Goal: Task Accomplishment & Management: Manage account settings

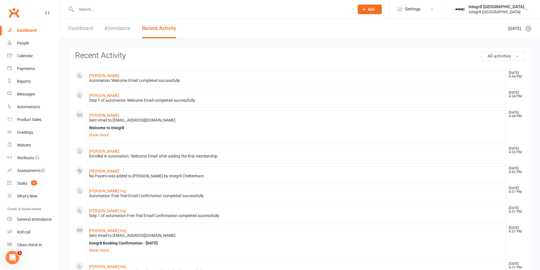
click at [165, 37] on link "Recent Activity" at bounding box center [159, 29] width 34 height 20
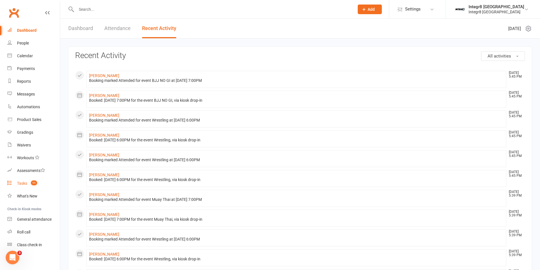
click at [30, 186] on link "Tasks 11" at bounding box center [33, 183] width 52 height 13
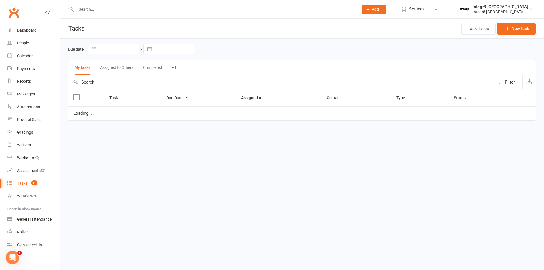
select select "waiting"
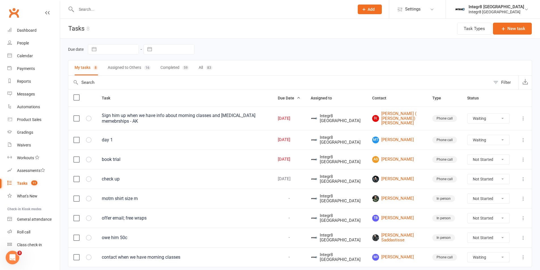
click at [133, 71] on button "Assigned to Others 16" at bounding box center [129, 67] width 43 height 15
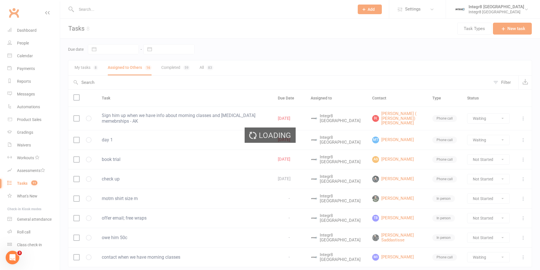
select select "waiting"
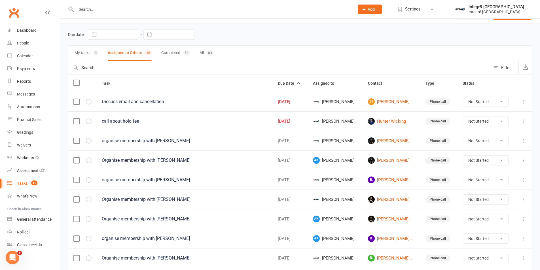
scroll to position [28, 0]
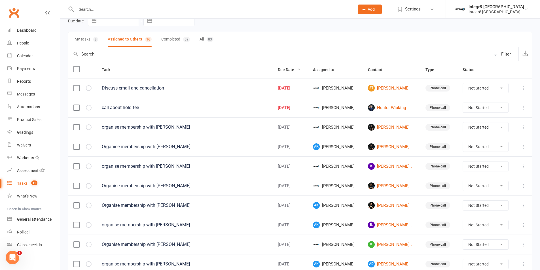
click at [484, 88] on select "Not Started In Progress Waiting Complete" at bounding box center [485, 88] width 45 height 10
click at [463, 83] on select "Not Started In Progress Waiting Complete" at bounding box center [485, 88] width 45 height 10
select select "unstarted"
click at [477, 87] on select "Not Started In Progress Waiting Complete" at bounding box center [485, 88] width 45 height 10
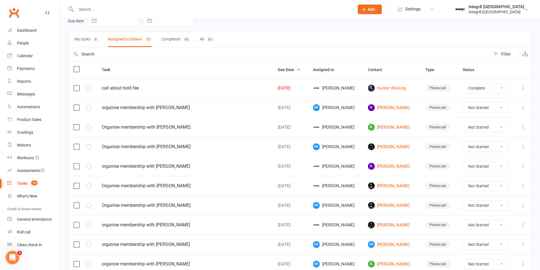
click at [463, 83] on select "Not Started In Progress Waiting Complete" at bounding box center [485, 88] width 45 height 10
select select "unstarted"
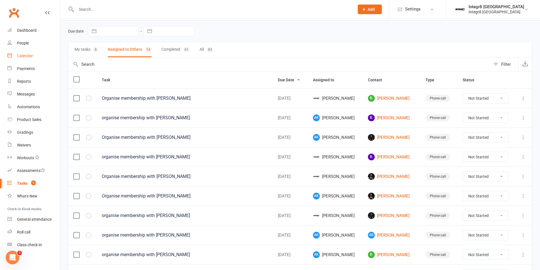
scroll to position [0, 0]
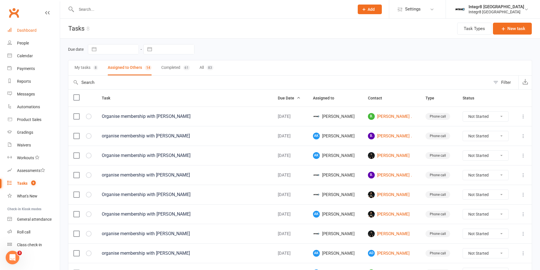
click at [33, 33] on link "Dashboard" at bounding box center [33, 30] width 52 height 13
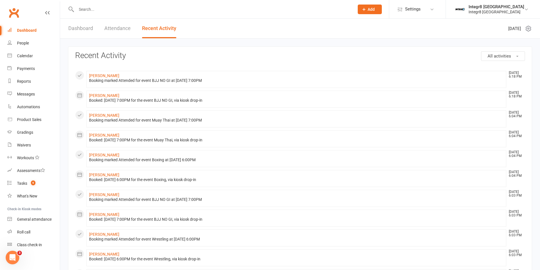
click at [108, 11] on input "text" at bounding box center [213, 9] width 276 height 8
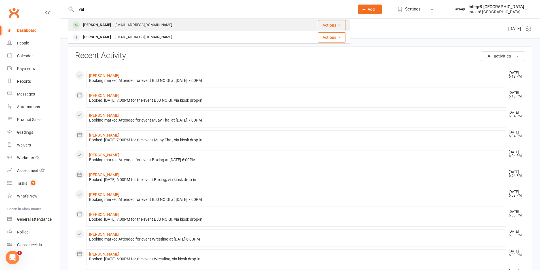
type input "val"
click at [114, 27] on div "[EMAIL_ADDRESS][DOMAIN_NAME]" at bounding box center [143, 25] width 61 height 8
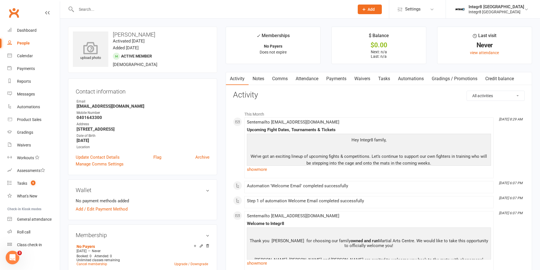
click at [100, 48] on icon at bounding box center [90, 48] width 39 height 12
click at [25, 30] on div "Dashboard" at bounding box center [27, 30] width 20 height 5
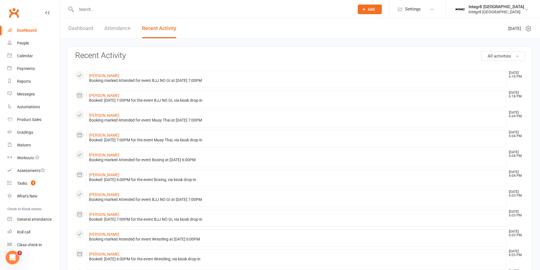
click at [110, 11] on input "text" at bounding box center [213, 9] width 276 height 8
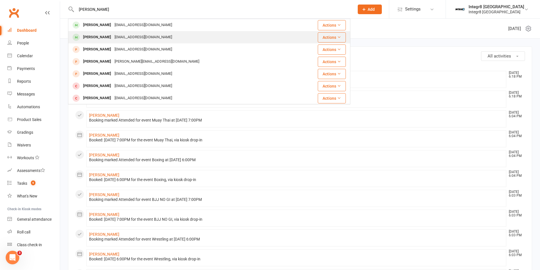
type input "[PERSON_NAME]"
click at [129, 34] on div "[EMAIL_ADDRESS][DOMAIN_NAME]" at bounding box center [143, 37] width 61 height 8
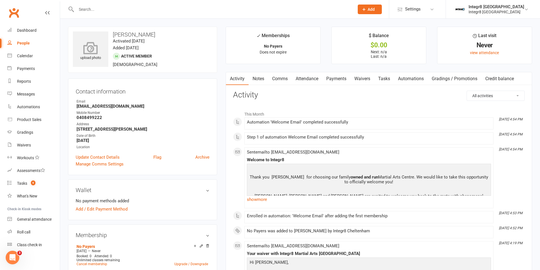
click at [105, 44] on icon at bounding box center [90, 48] width 39 height 12
click at [25, 43] on div "People" at bounding box center [23, 43] width 13 height 5
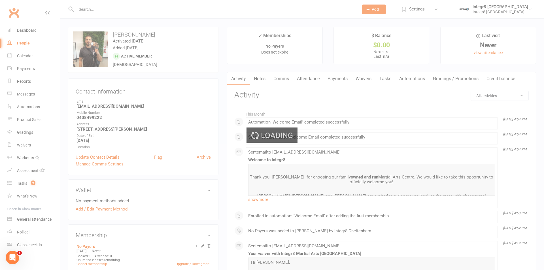
select select "25"
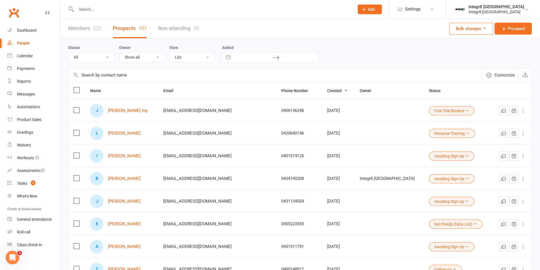
click at [93, 28] on div "222" at bounding box center [97, 28] width 8 height 6
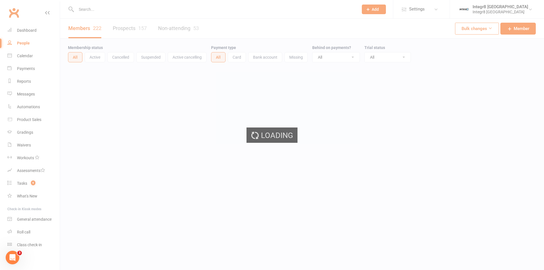
select select "100"
